Goal: Transaction & Acquisition: Purchase product/service

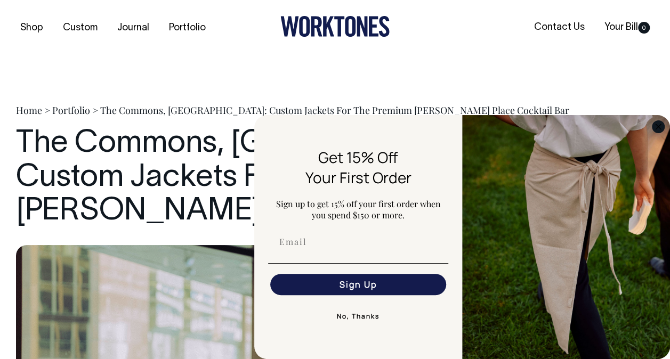
click at [661, 128] on circle "Close dialog" at bounding box center [658, 126] width 12 height 12
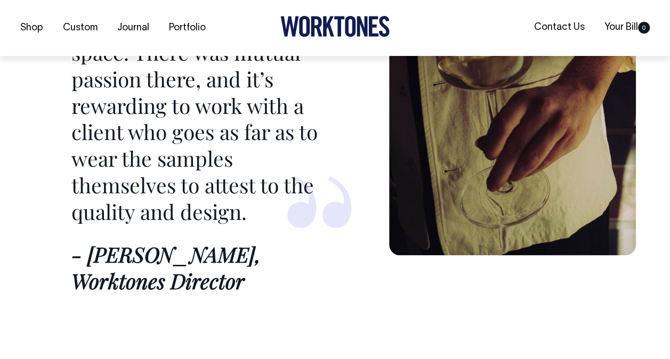
scroll to position [4570, 0]
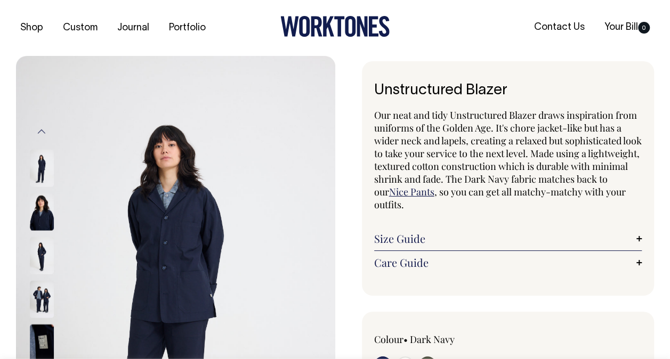
radio input "true"
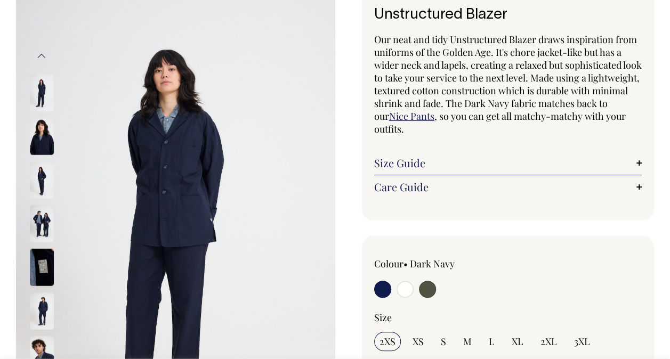
click at [385, 289] on input "radio" at bounding box center [382, 289] width 17 height 17
click at [406, 292] on input "radio" at bounding box center [405, 288] width 17 height 17
radio input "true"
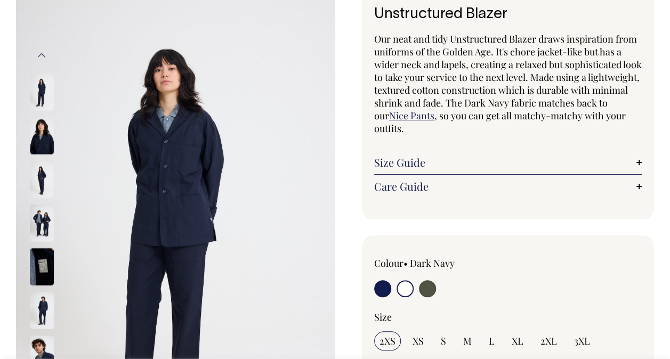
select select "Off-White"
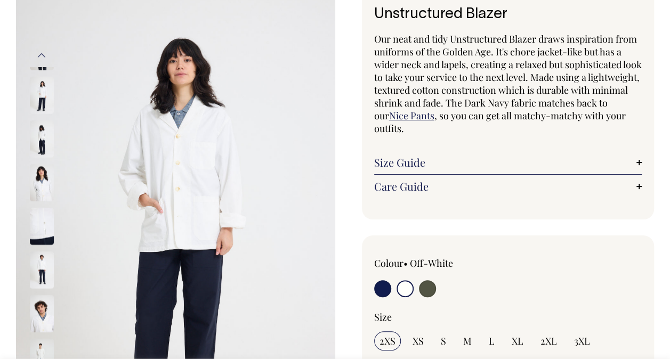
click at [435, 292] on div at bounding box center [427, 290] width 107 height 20
click at [434, 292] on input "radio" at bounding box center [427, 288] width 17 height 17
radio input "true"
select select "Olive"
